Goal: Transaction & Acquisition: Purchase product/service

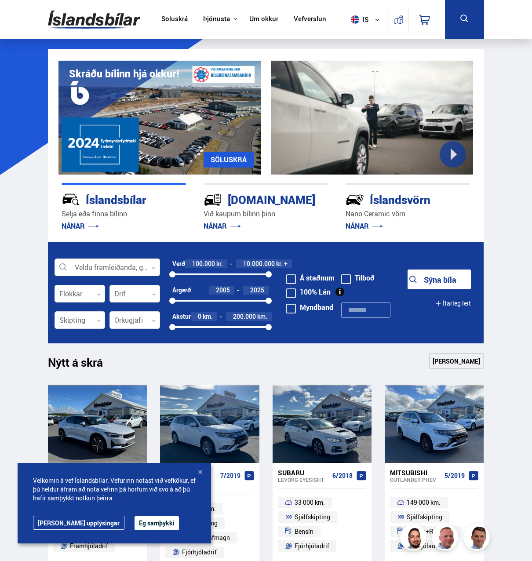
click at [179, 20] on link "Söluskrá" at bounding box center [174, 19] width 26 height 9
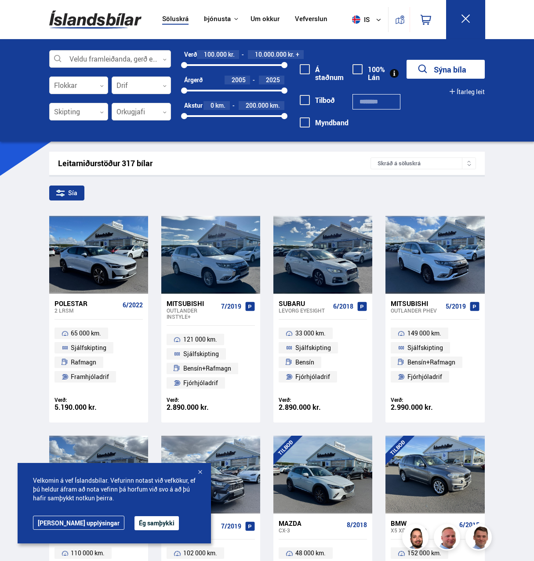
drag, startPoint x: 98, startPoint y: 72, endPoint x: 90, endPoint y: 63, distance: 11.5
click at [95, 69] on div "Veldu framleiðanda, gerð eða eiginleika 0 Flokkar 0 Drif 0 Skipting 0 Orkugjafi…" at bounding box center [110, 89] width 122 height 79
click at [90, 63] on div at bounding box center [110, 60] width 122 height 18
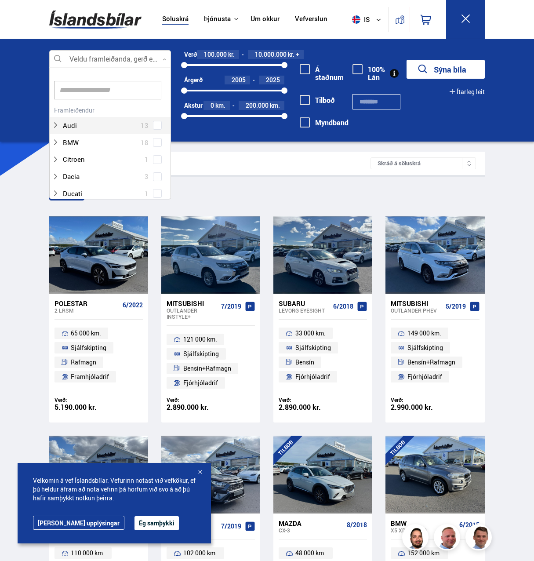
scroll to position [131, 119]
click at [81, 99] on input at bounding box center [108, 90] width 108 height 18
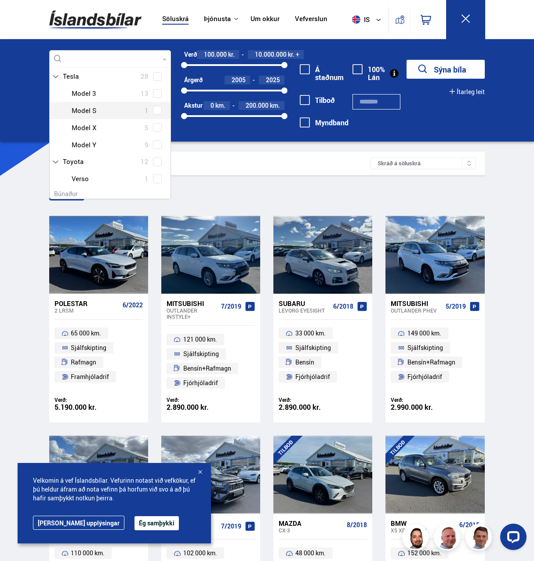
scroll to position [102, 0]
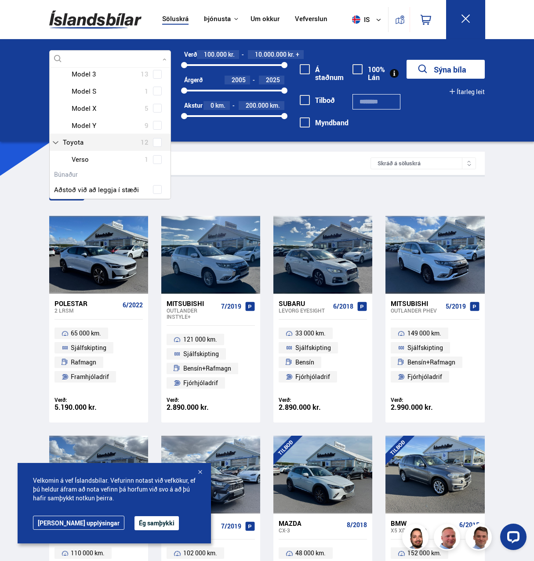
click at [109, 127] on div at bounding box center [118, 125] width 99 height 13
type input "***"
click at [150, 144] on label "Toyota 12" at bounding box center [107, 142] width 93 height 13
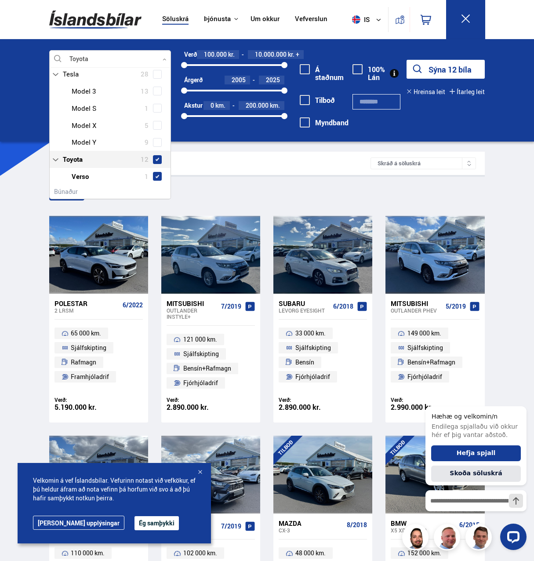
click at [146, 153] on span "12" at bounding box center [145, 159] width 8 height 13
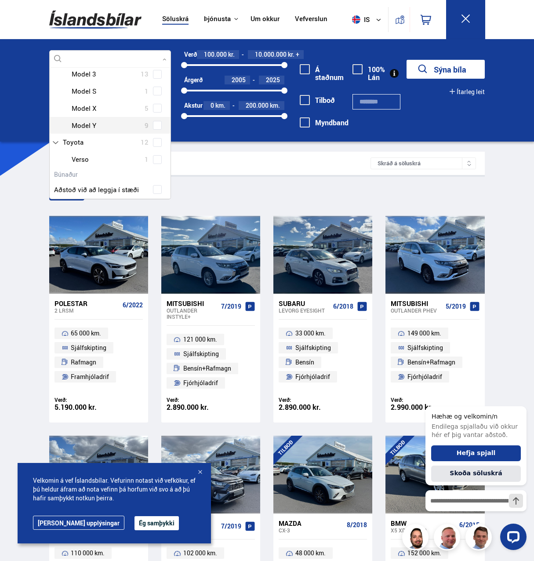
click at [149, 129] on div at bounding box center [118, 125] width 99 height 13
click at [154, 128] on span at bounding box center [157, 125] width 9 height 9
click at [432, 71] on button "Sýna 9 bíla" at bounding box center [446, 69] width 78 height 19
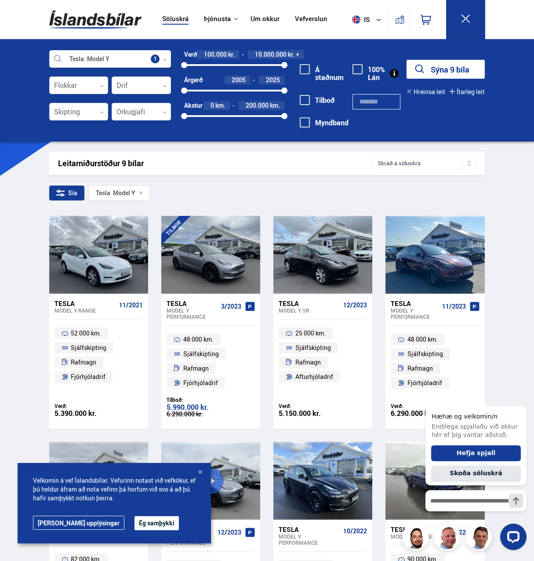
drag, startPoint x: 191, startPoint y: 87, endPoint x: 224, endPoint y: 88, distance: 33.4
click at [224, 88] on div "2005 2025" at bounding box center [234, 91] width 100 height 8
drag, startPoint x: 227, startPoint y: 91, endPoint x: 285, endPoint y: 103, distance: 59.2
click at [267, 92] on div at bounding box center [267, 91] width 6 height 6
click at [435, 67] on button "Sýna 8 bíla" at bounding box center [446, 69] width 78 height 19
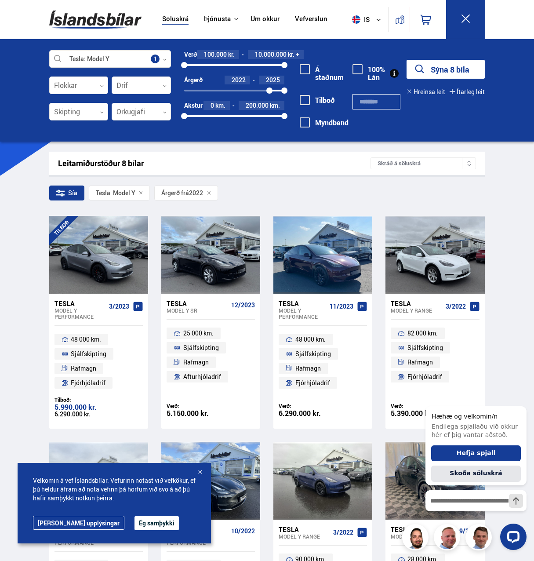
drag, startPoint x: 279, startPoint y: 114, endPoint x: 249, endPoint y: 120, distance: 31.0
click at [249, 120] on div "0 200000" at bounding box center [234, 116] width 100 height 8
click at [237, 115] on div at bounding box center [216, 116] width 65 height 2
click at [223, 117] on div at bounding box center [211, 116] width 55 height 2
click at [208, 117] on div at bounding box center [204, 116] width 40 height 2
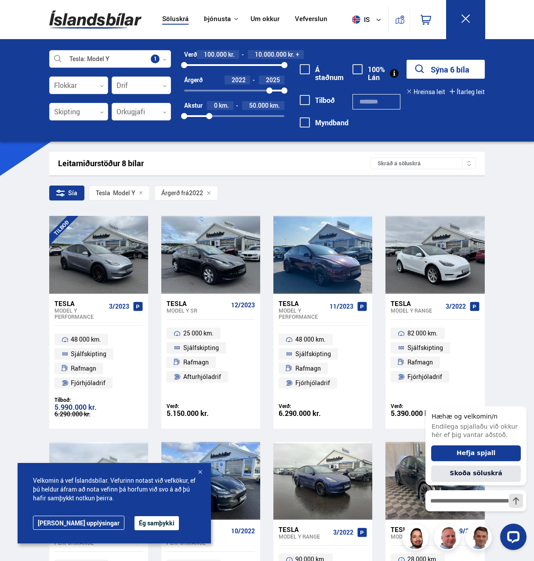
click at [212, 113] on div "50000" at bounding box center [209, 116] width 6 height 6
click at [215, 116] on div "0 50000" at bounding box center [234, 116] width 100 height 2
click at [465, 68] on button "Sýna 6 bíla" at bounding box center [446, 69] width 78 height 19
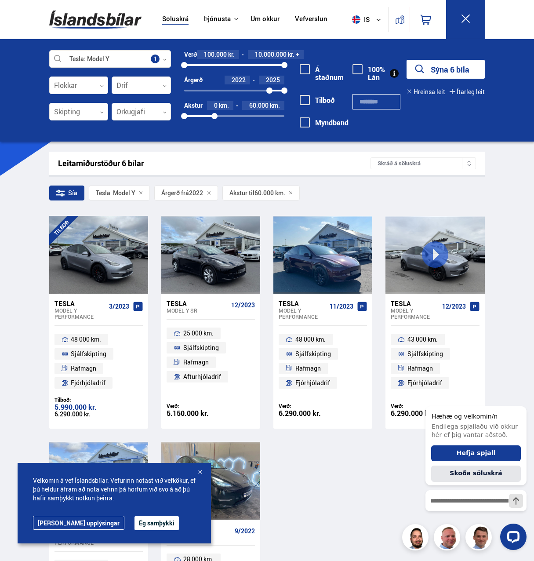
click at [138, 525] on button "Ég samþykki" at bounding box center [157, 523] width 44 height 14
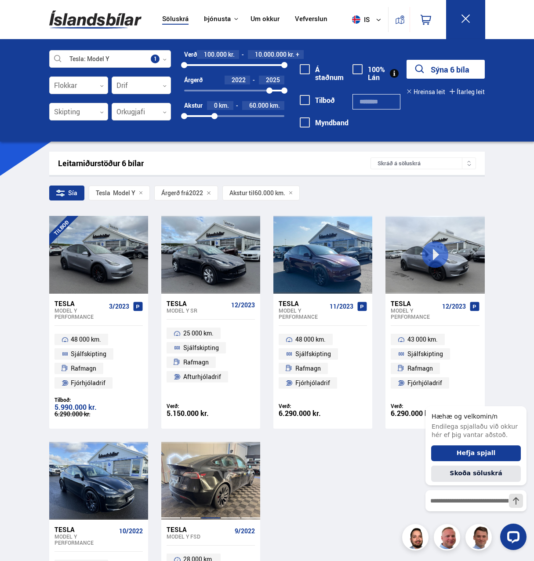
click at [206, 475] on div at bounding box center [211, 481] width 20 height 78
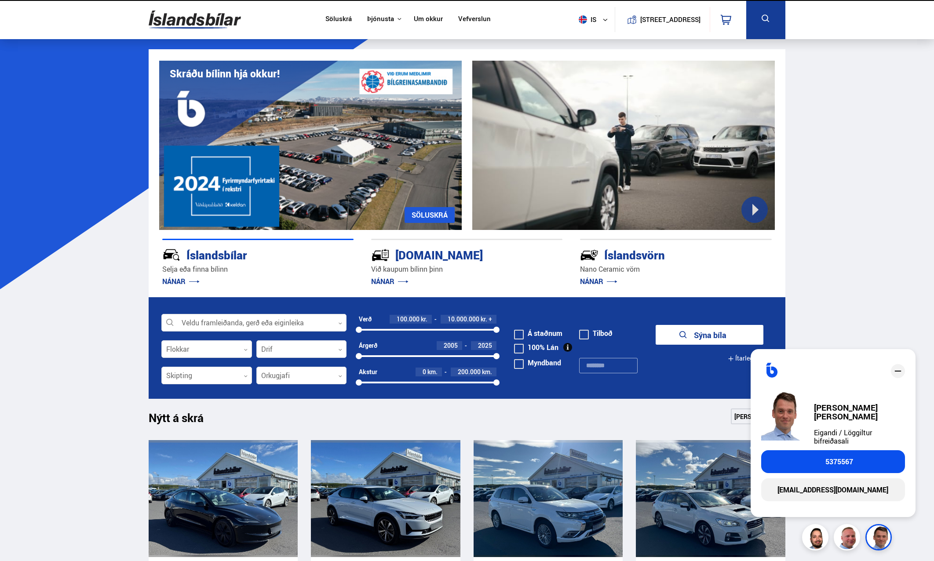
click at [883, 533] on img at bounding box center [880, 538] width 26 height 26
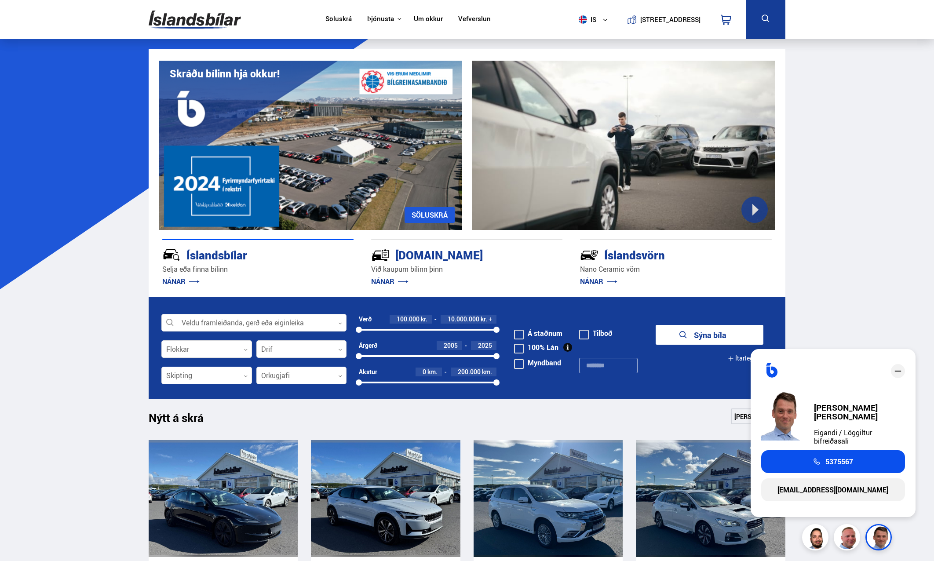
click at [843, 458] on span "5375567" at bounding box center [839, 462] width 28 height 8
